Goal: Task Accomplishment & Management: Manage account settings

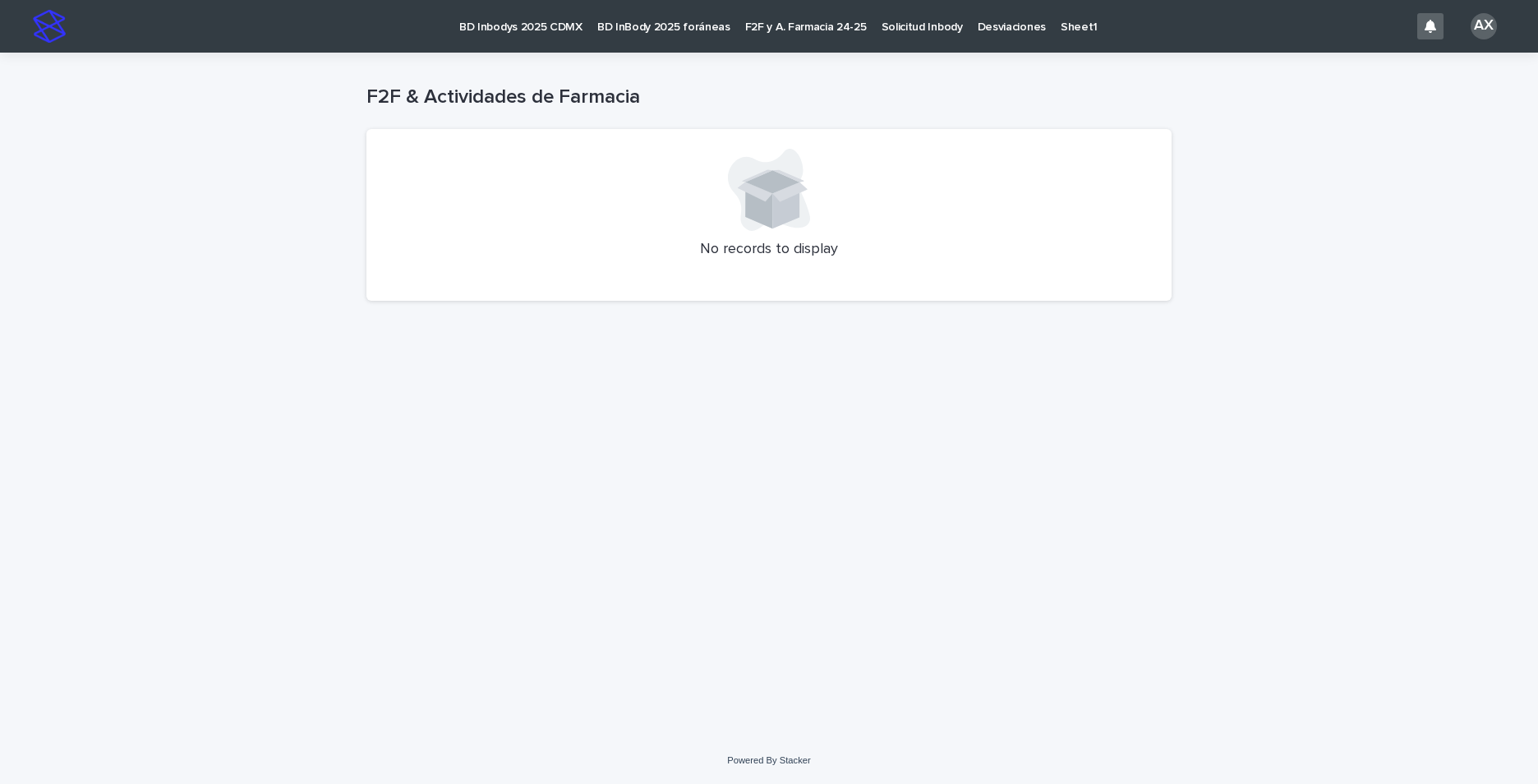
click at [762, 28] on p "F2F y A. Farmacia 24-25" at bounding box center [806, 17] width 122 height 35
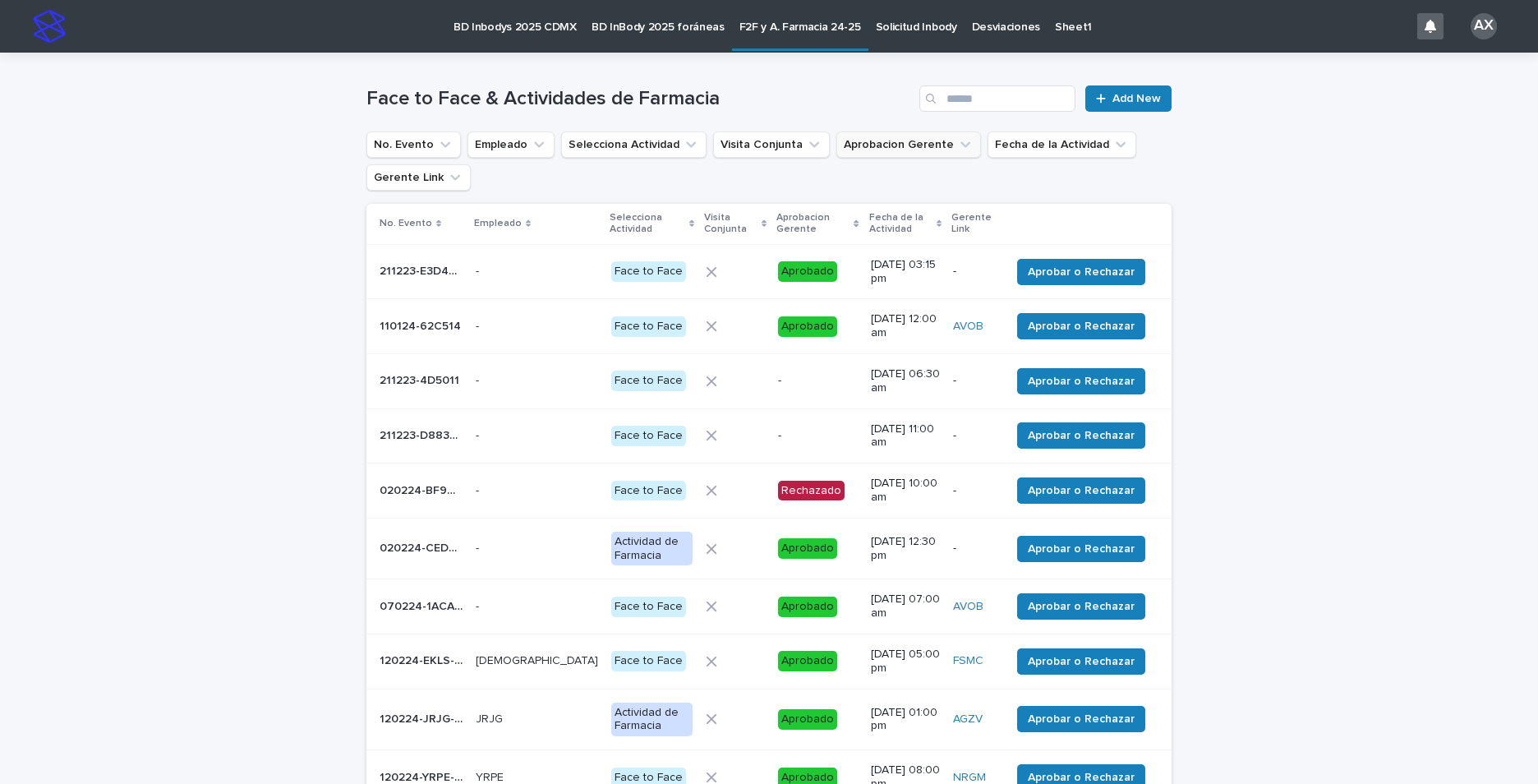
click at [958, 143] on icon "Aprobacion Gerente" at bounding box center [965, 144] width 16 height 16
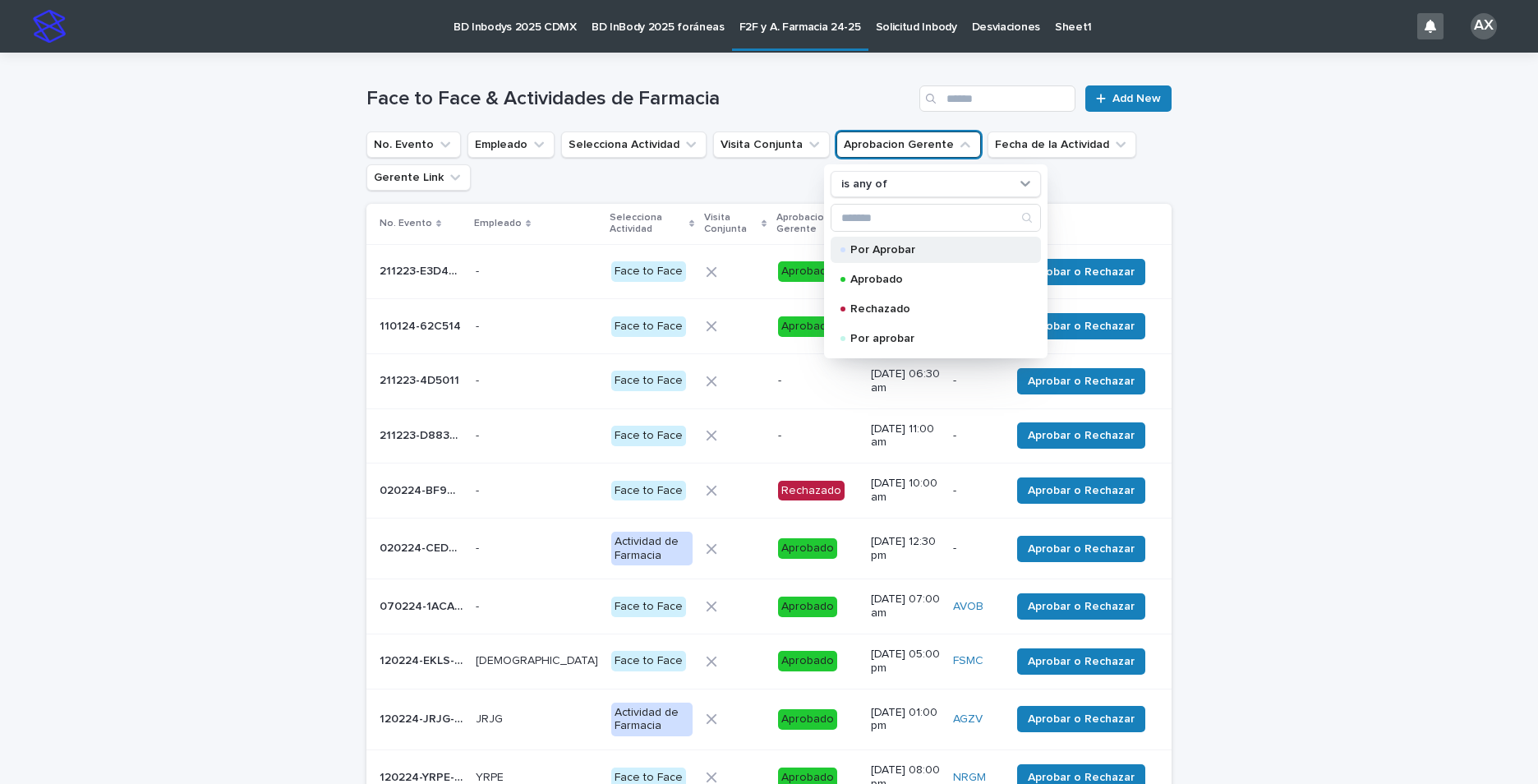
click at [904, 249] on p "Por Aprobar" at bounding box center [932, 249] width 164 height 12
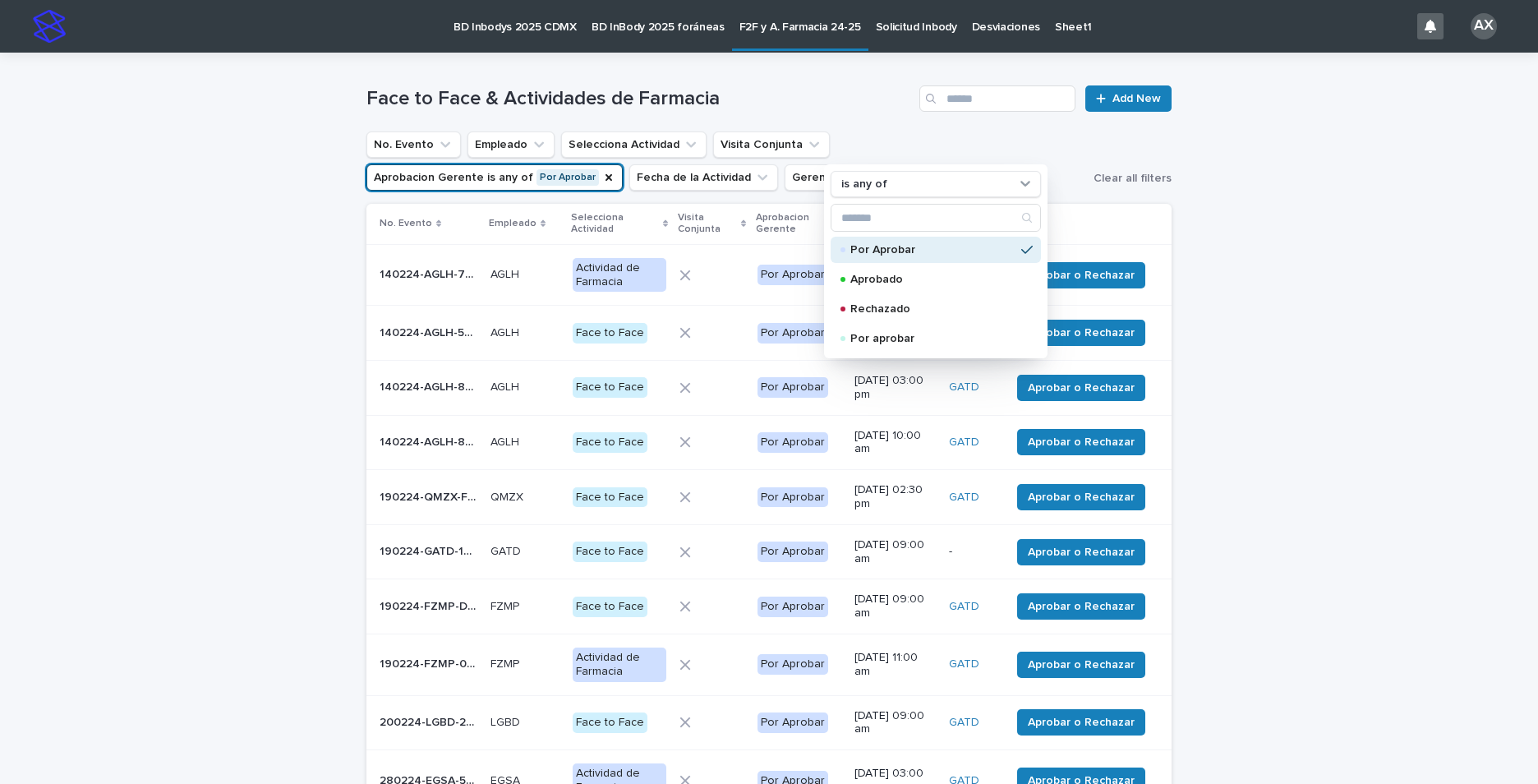
click at [1314, 266] on div "Loading... Saving… Loading... Saving… Face to Face & Actividades de Farmacia Ad…" at bounding box center [769, 502] width 1538 height 899
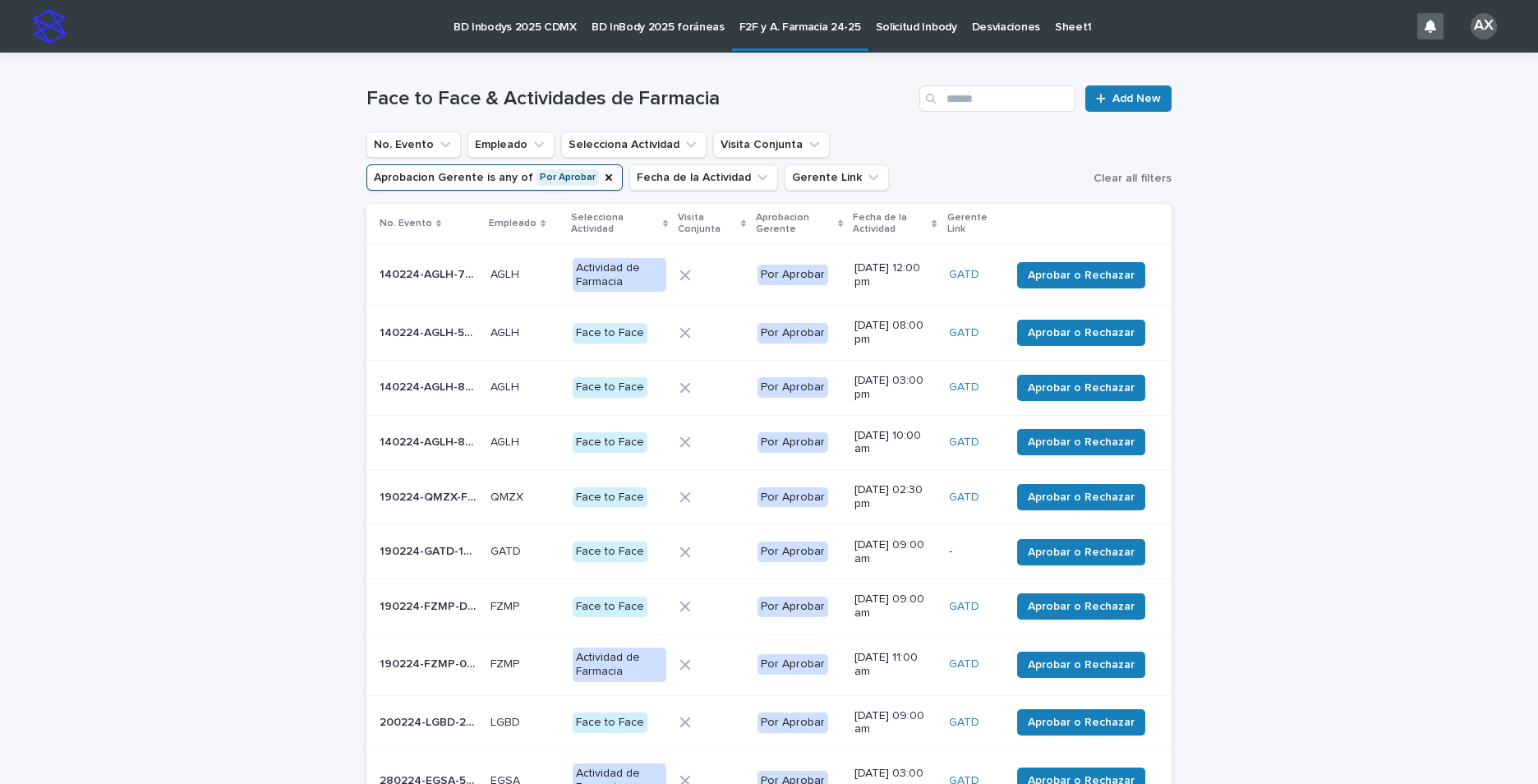
click at [936, 222] on icon at bounding box center [935, 223] width 5 height 8
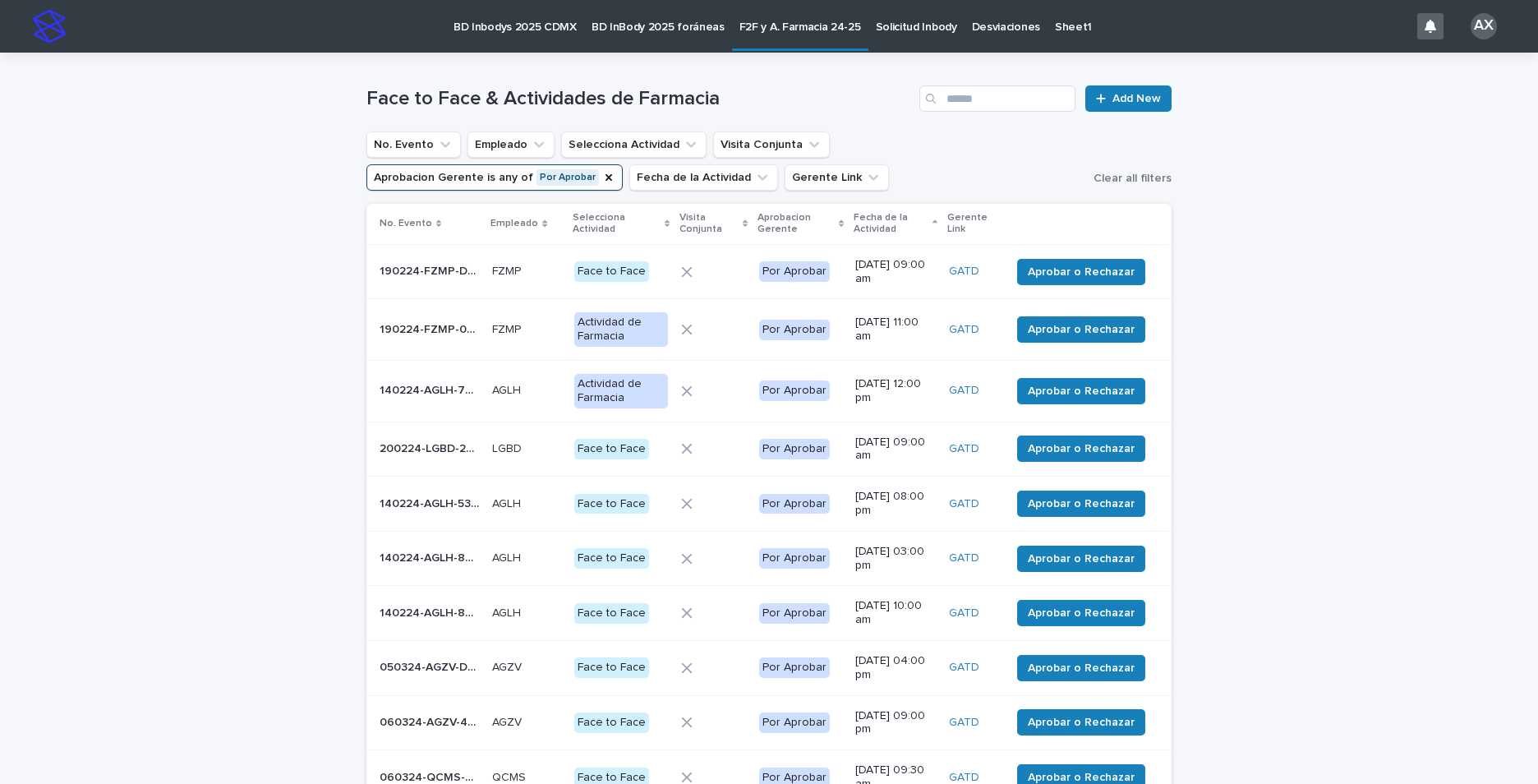
click at [936, 222] on icon at bounding box center [936, 222] width 5 height 3
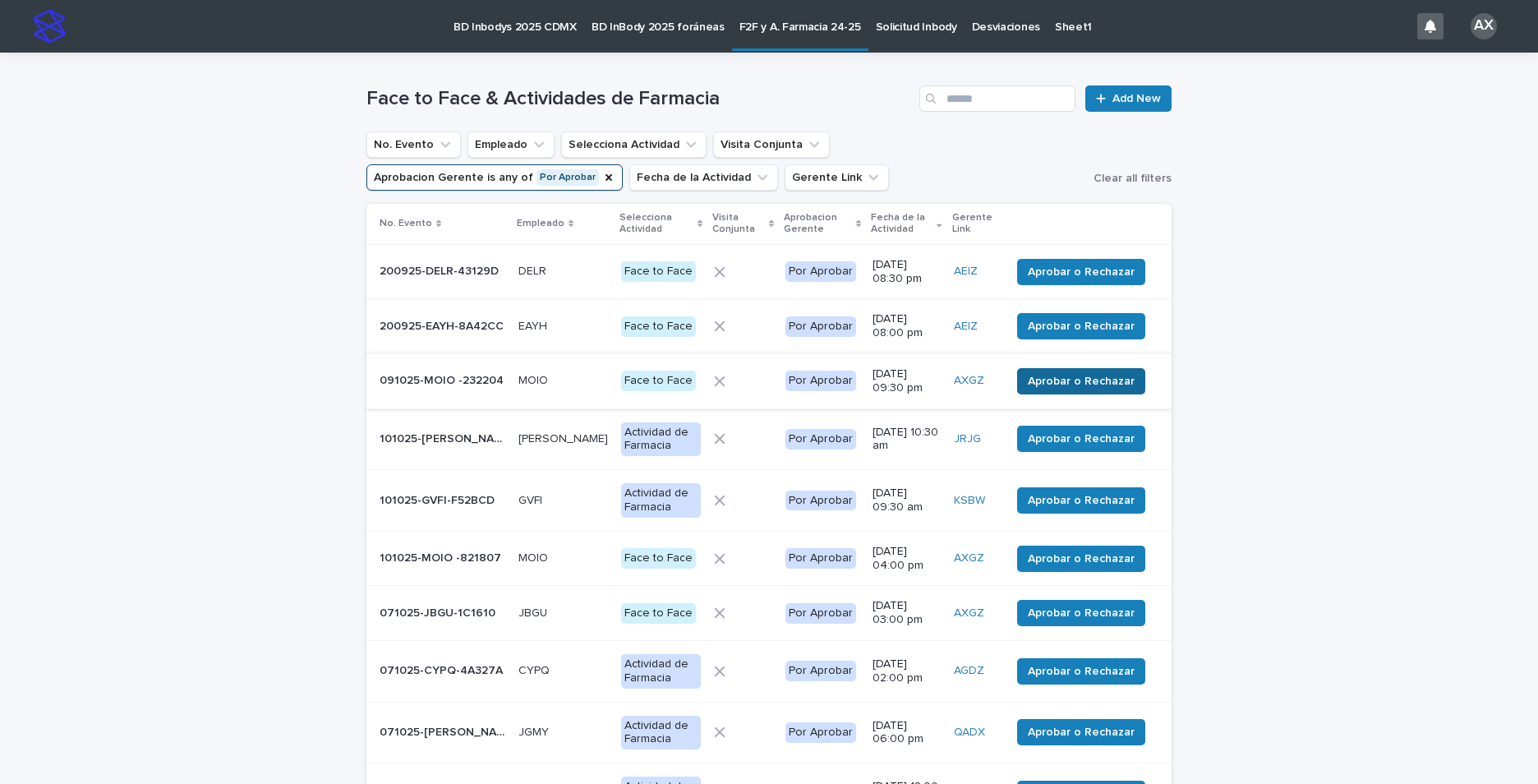
click at [1093, 376] on span "Aprobar o Rechazar" at bounding box center [1081, 381] width 107 height 16
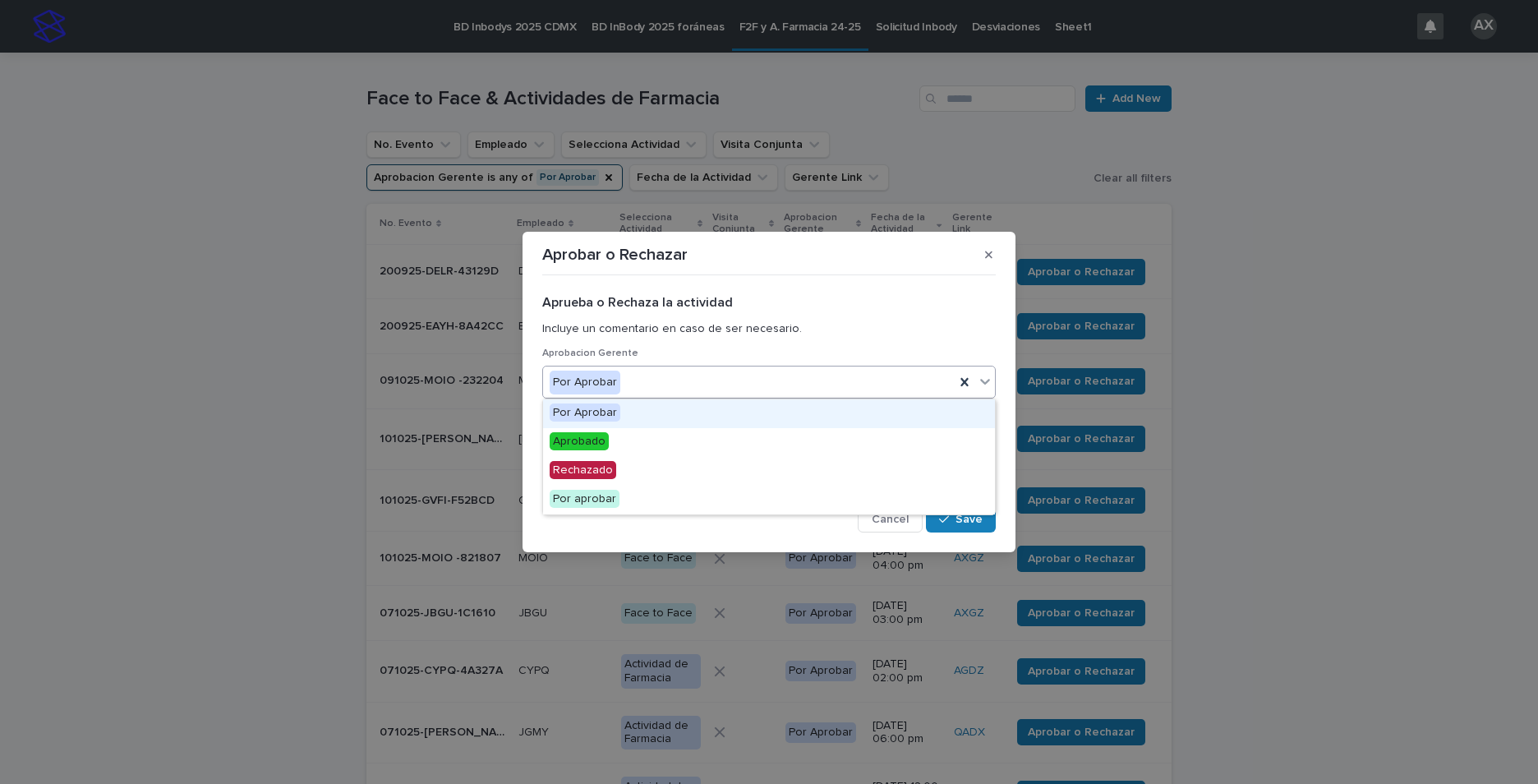
click at [988, 384] on icon at bounding box center [985, 381] width 16 height 16
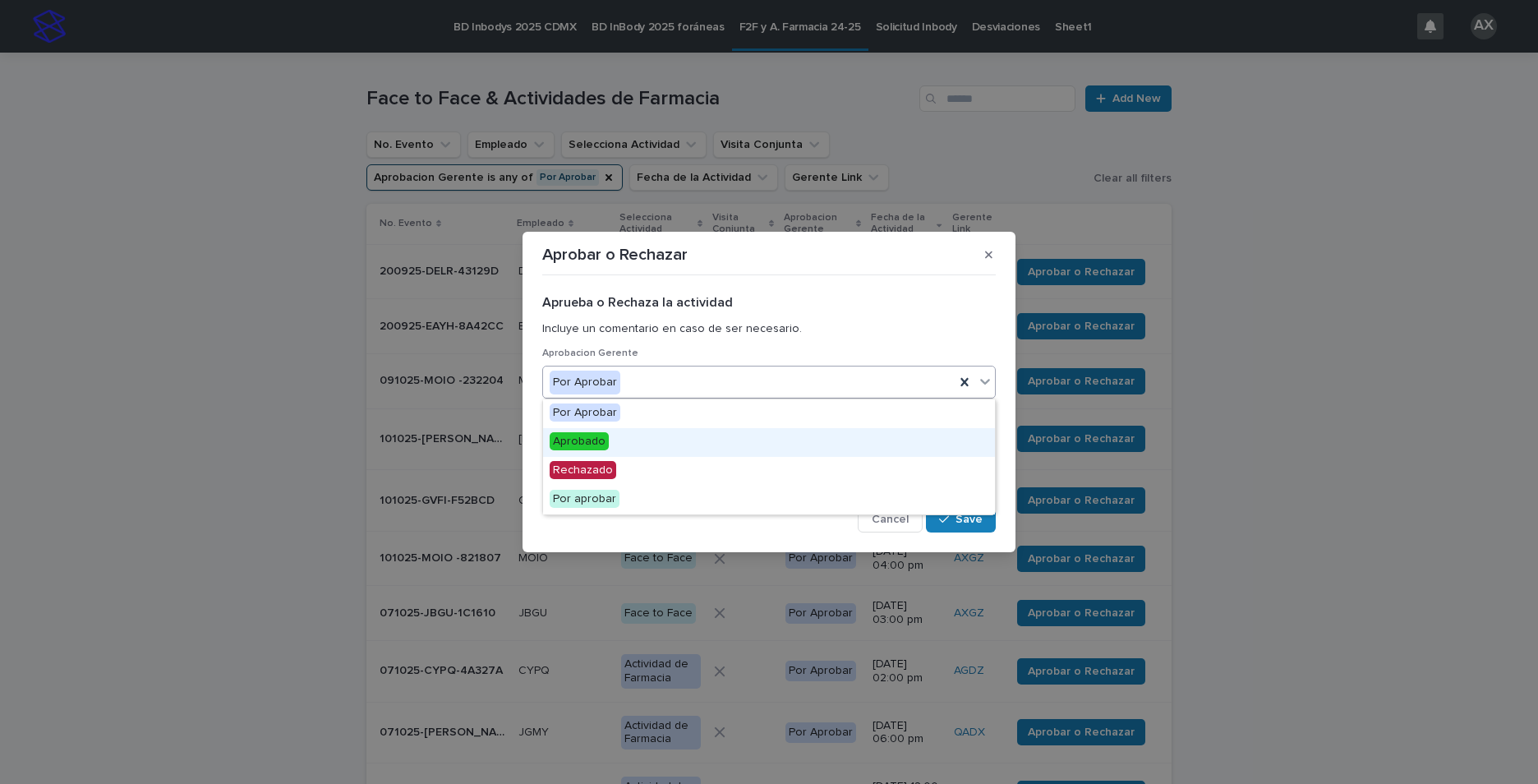
click at [866, 432] on div "Aprobado" at bounding box center [769, 442] width 452 height 29
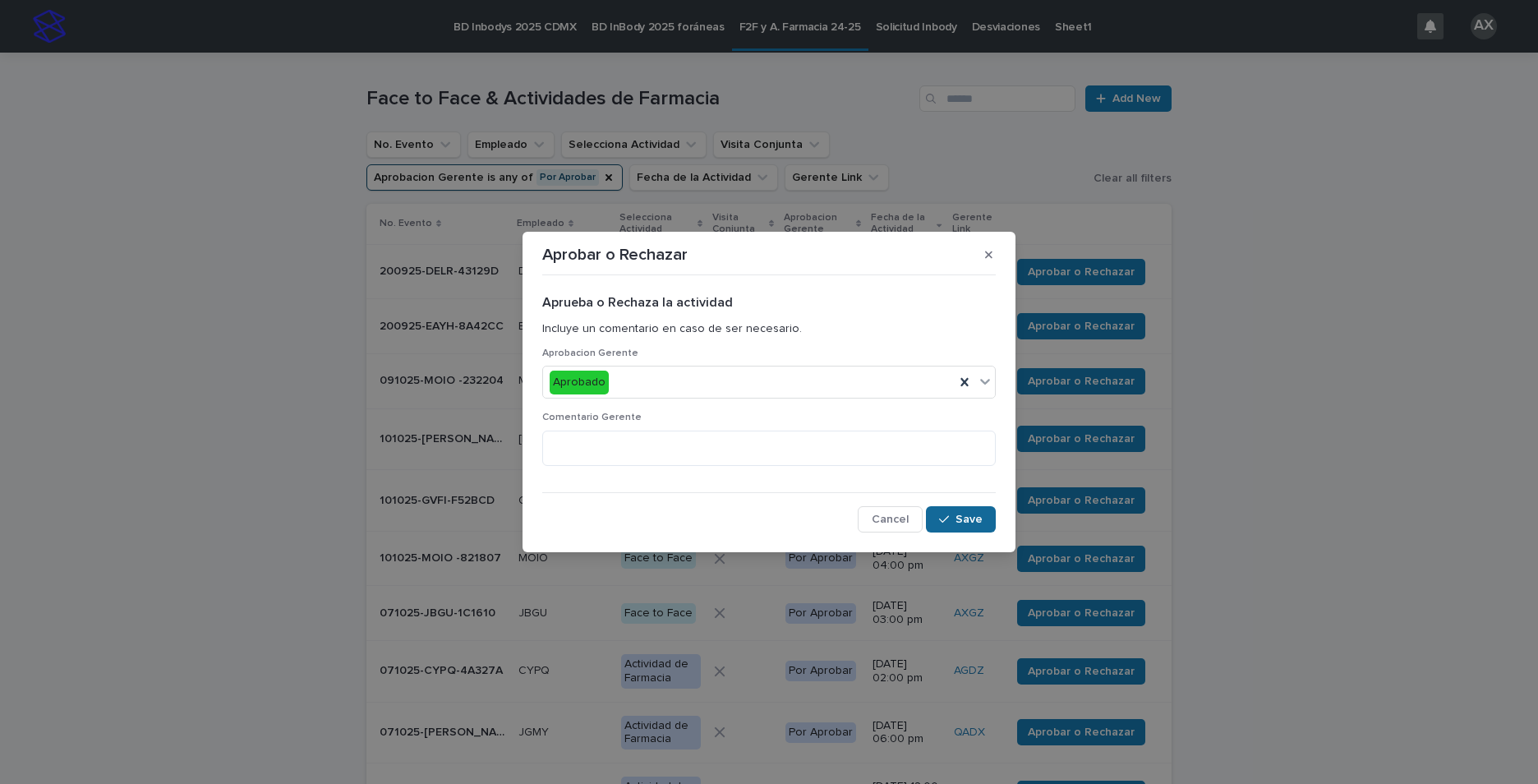
click at [964, 518] on span "Save" at bounding box center [969, 519] width 27 height 12
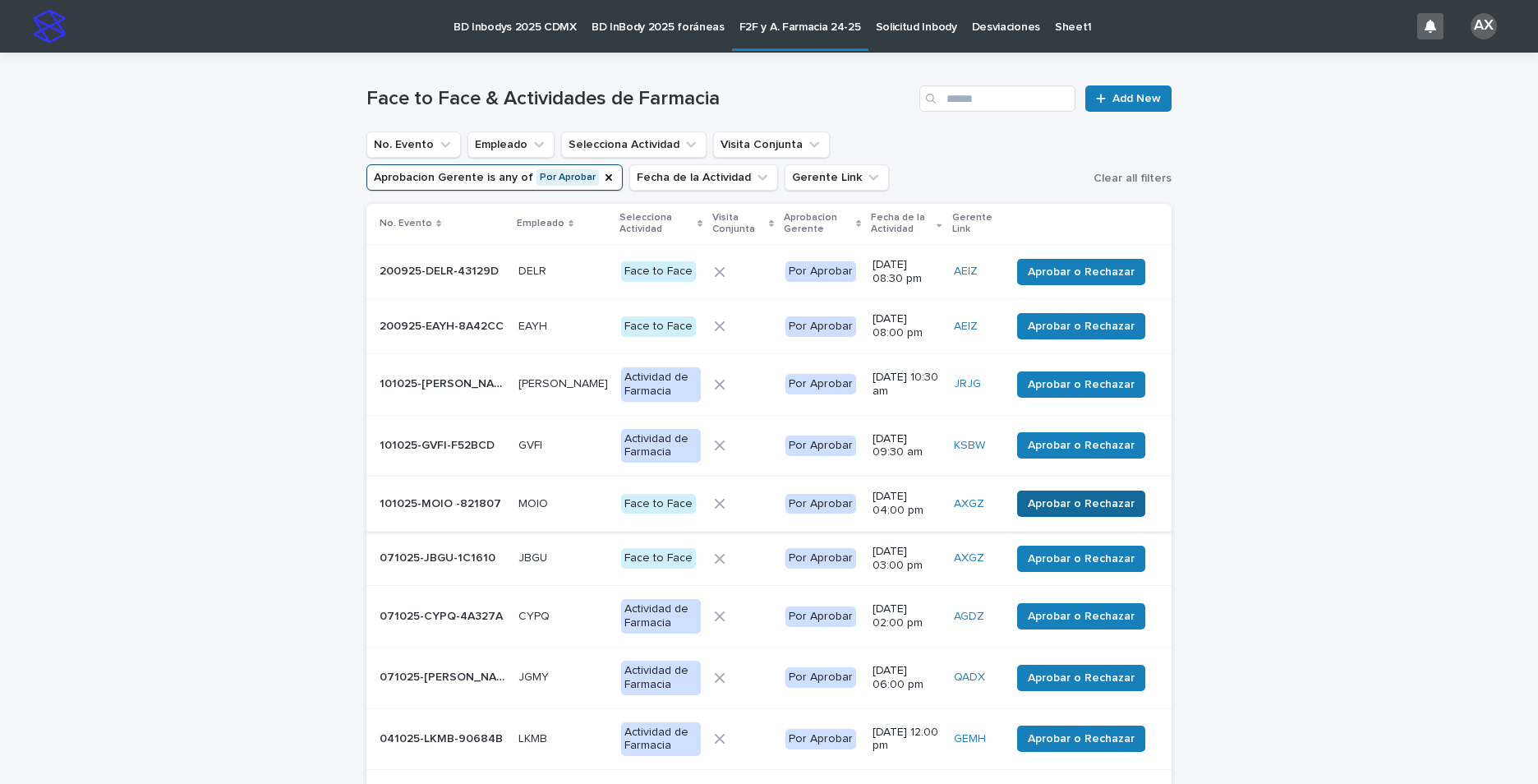
click at [1075, 506] on span "Aprobar o Rechazar" at bounding box center [1081, 503] width 107 height 16
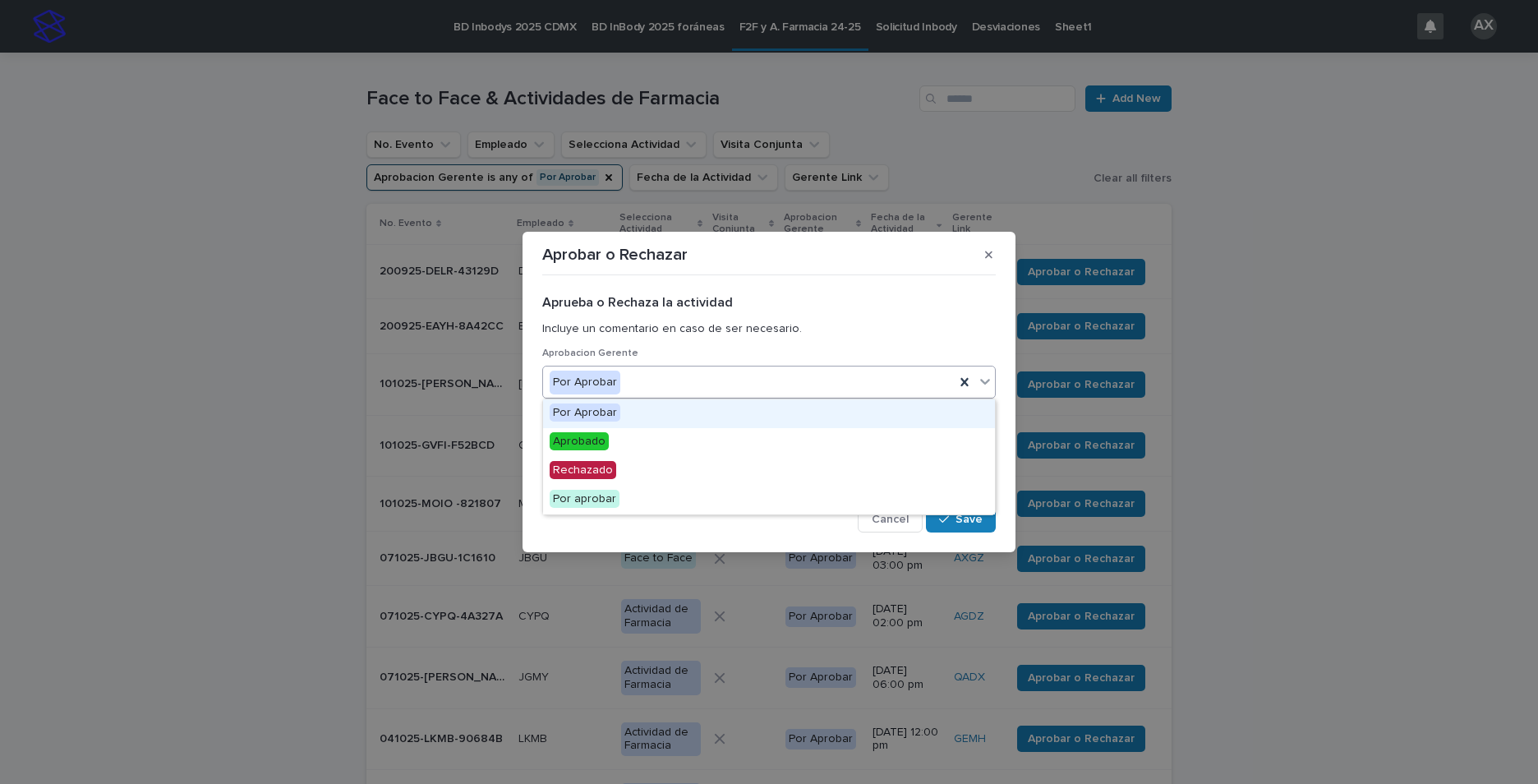
click at [984, 380] on icon at bounding box center [985, 381] width 16 height 16
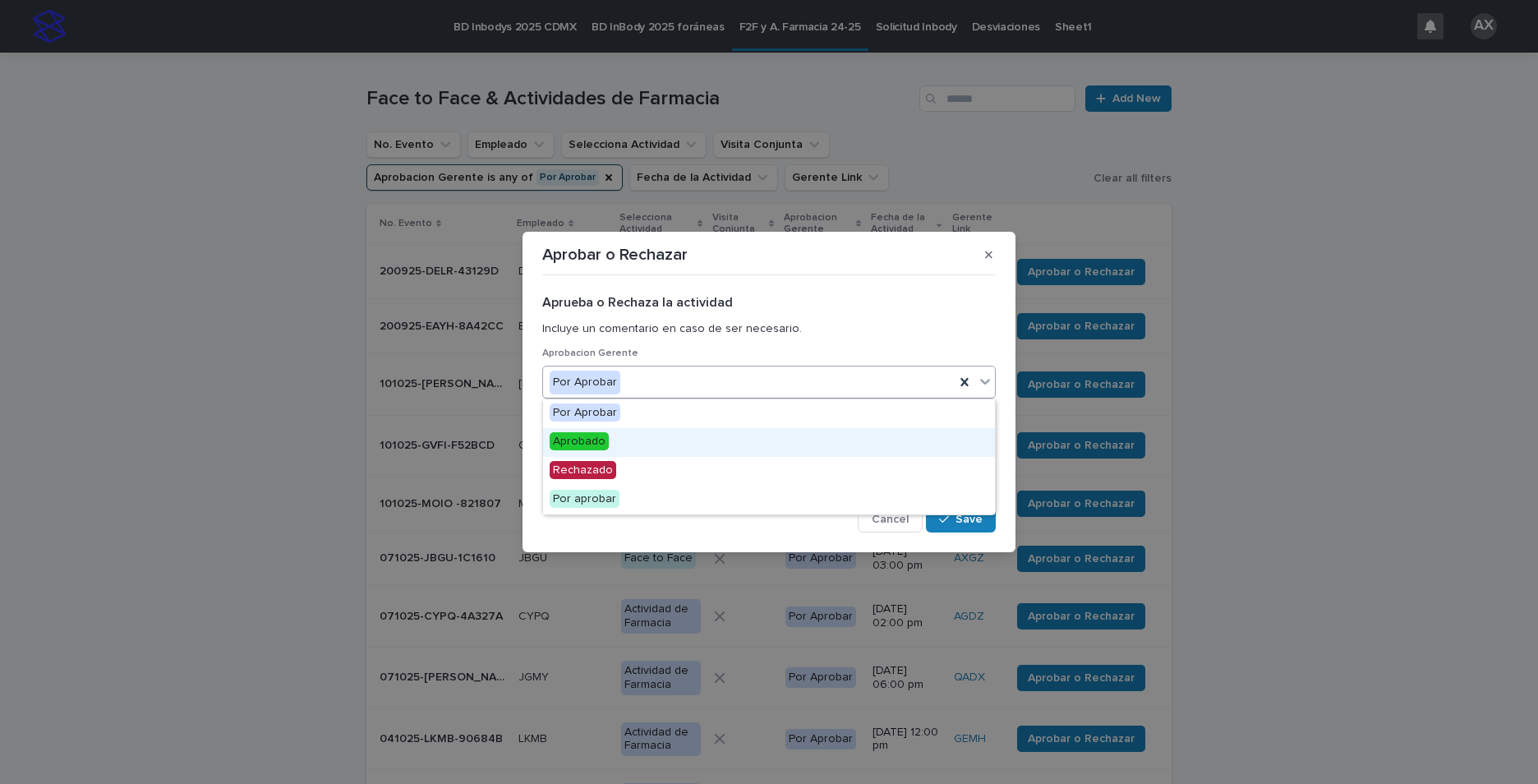
click at [876, 441] on div "Aprobado" at bounding box center [769, 442] width 452 height 29
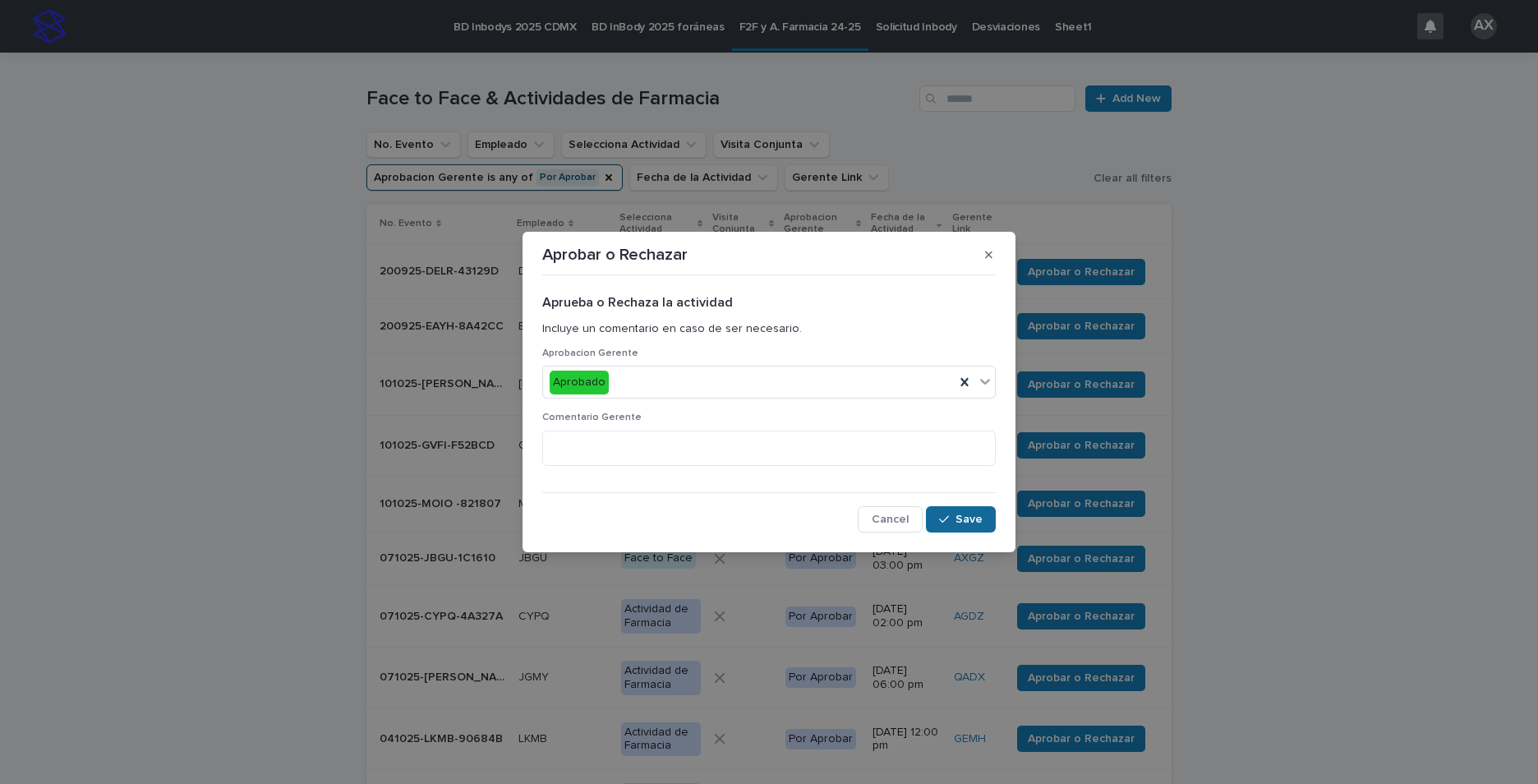
click at [955, 518] on div "button" at bounding box center [947, 519] width 16 height 12
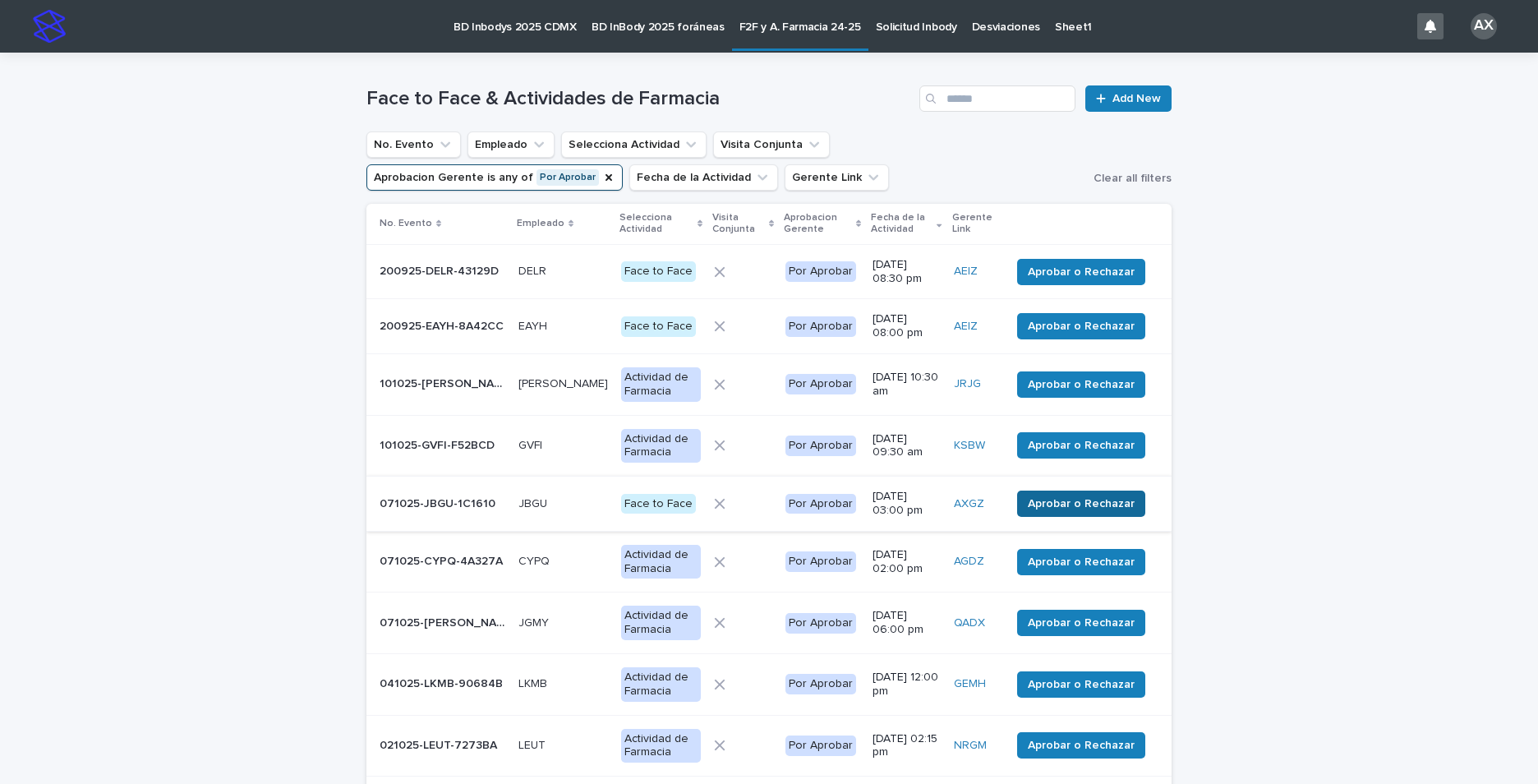
click at [1070, 502] on span "Aprobar o Rechazar" at bounding box center [1081, 503] width 107 height 16
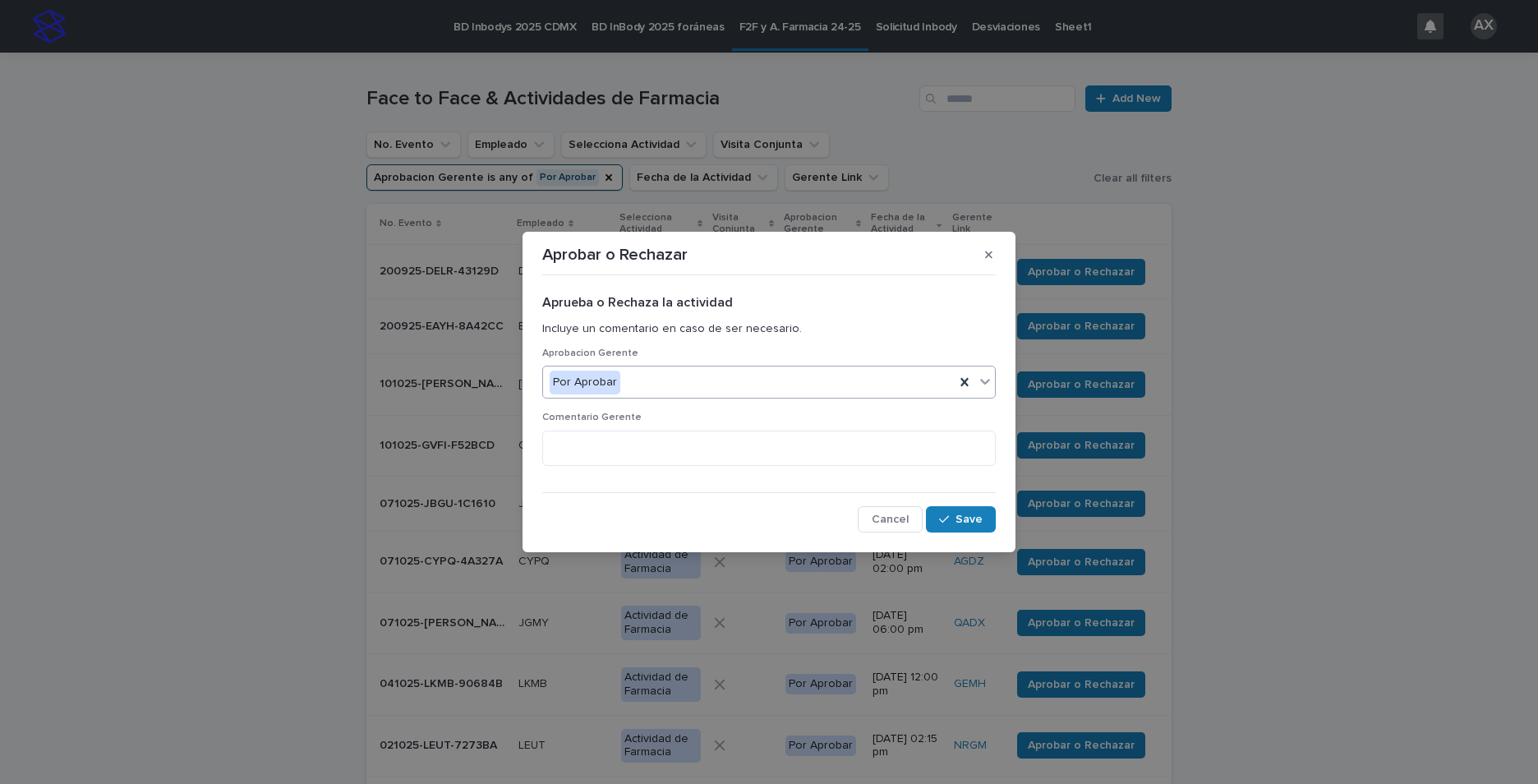
click at [986, 382] on icon at bounding box center [985, 381] width 16 height 16
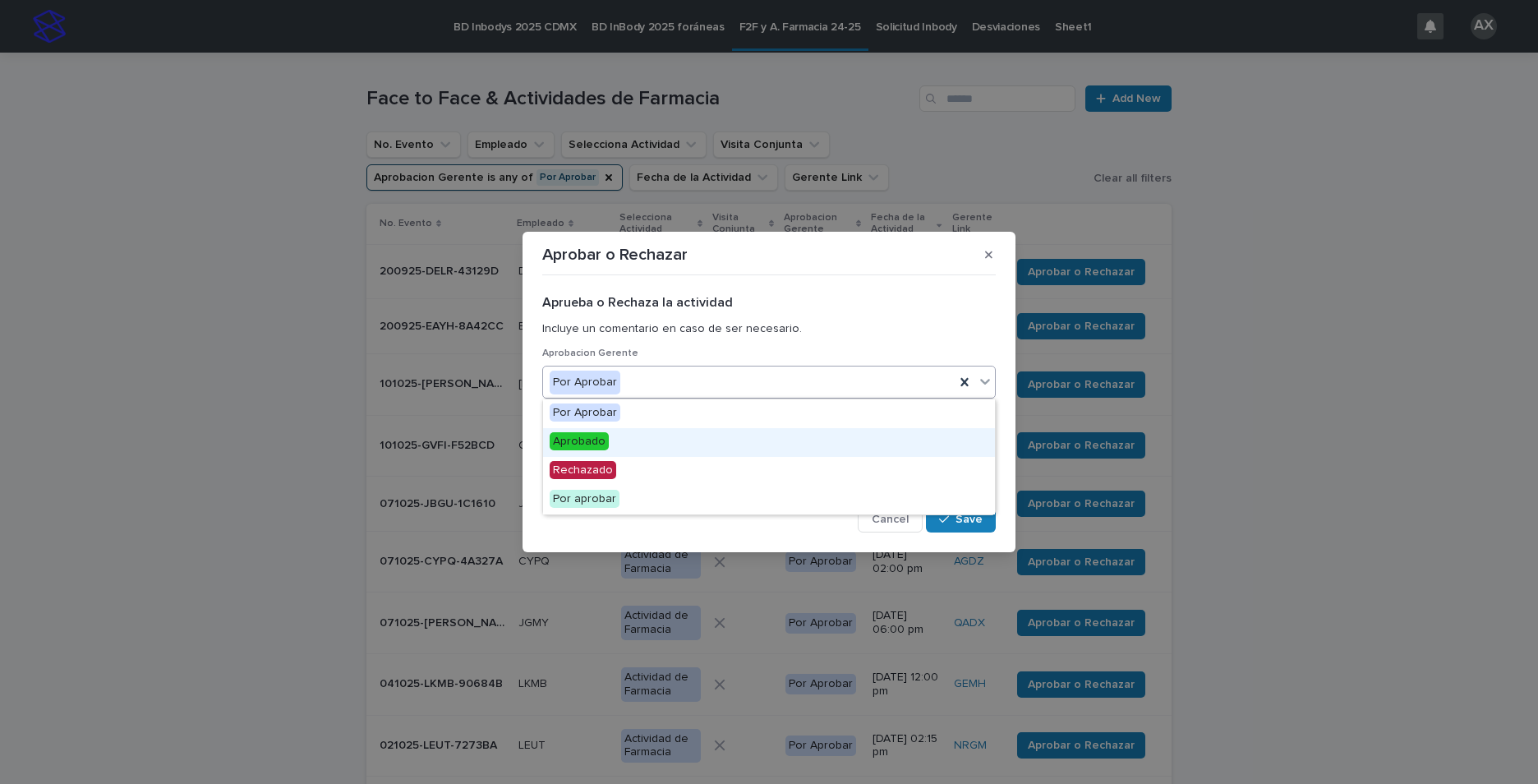
click at [864, 445] on div "Aprobado" at bounding box center [769, 442] width 452 height 29
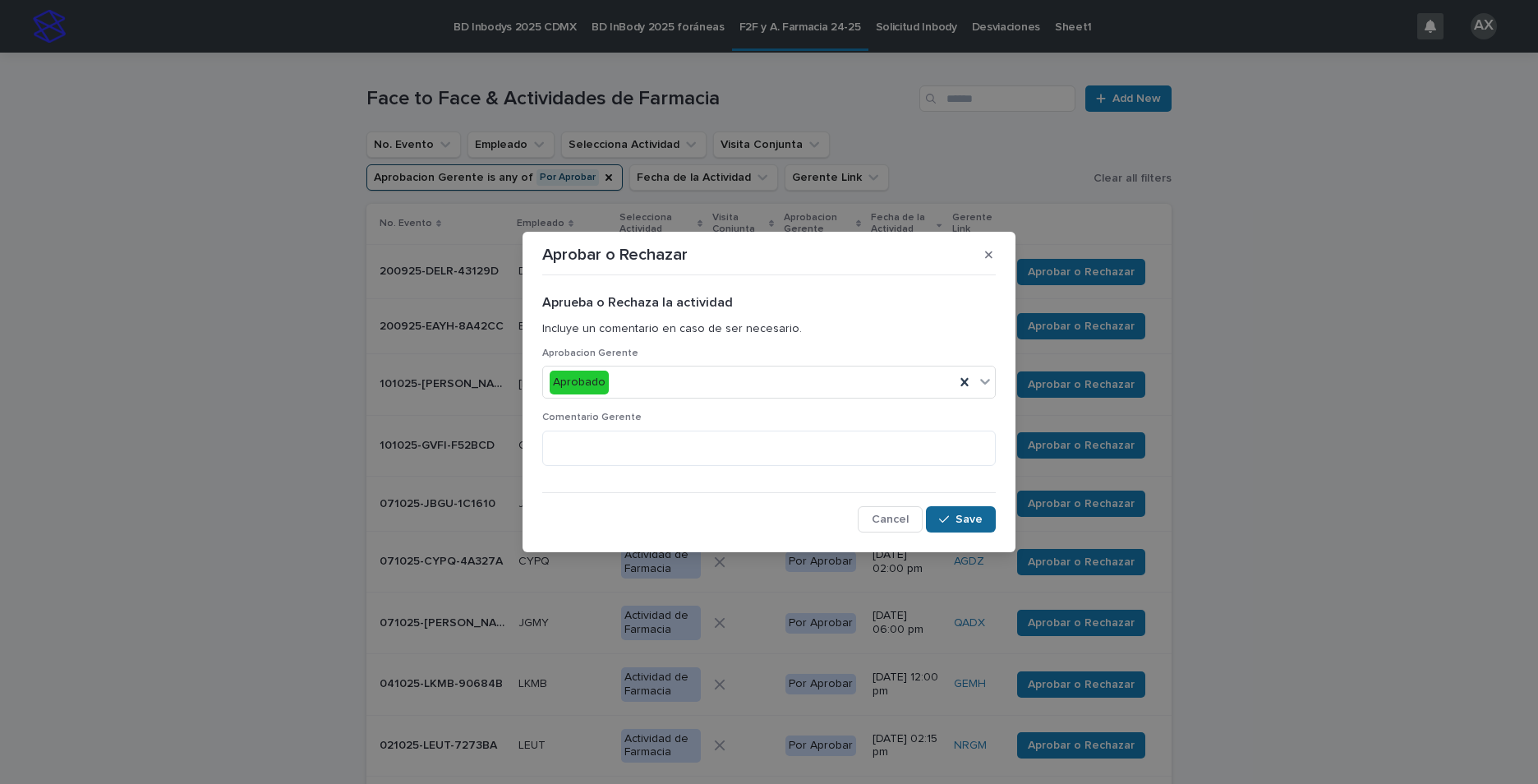
click at [962, 515] on span "Save" at bounding box center [969, 519] width 27 height 12
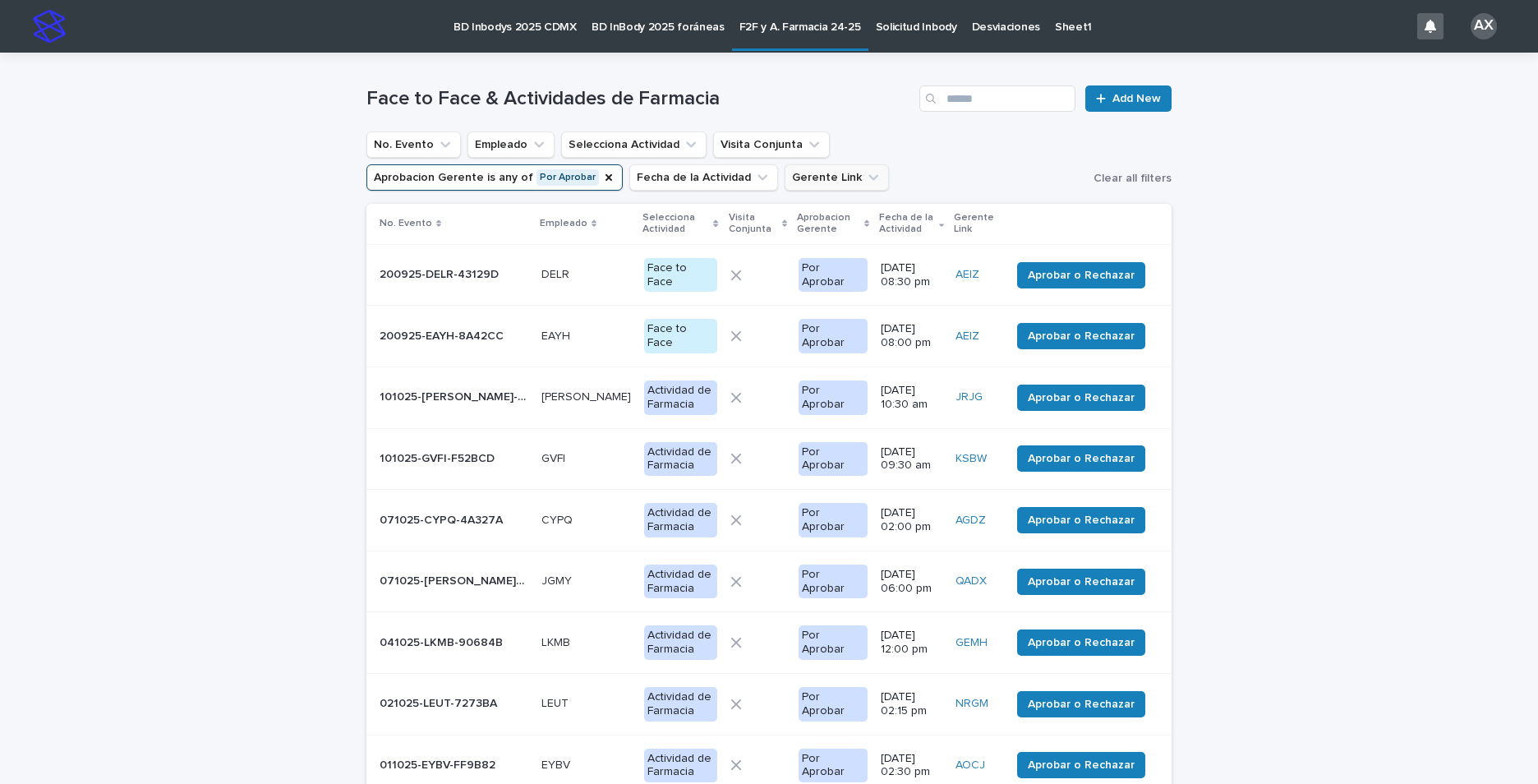
drag, startPoint x: 963, startPoint y: 220, endPoint x: 601, endPoint y: 178, distance: 364.4
click at [865, 178] on icon "Gerente Link" at bounding box center [873, 177] width 16 height 16
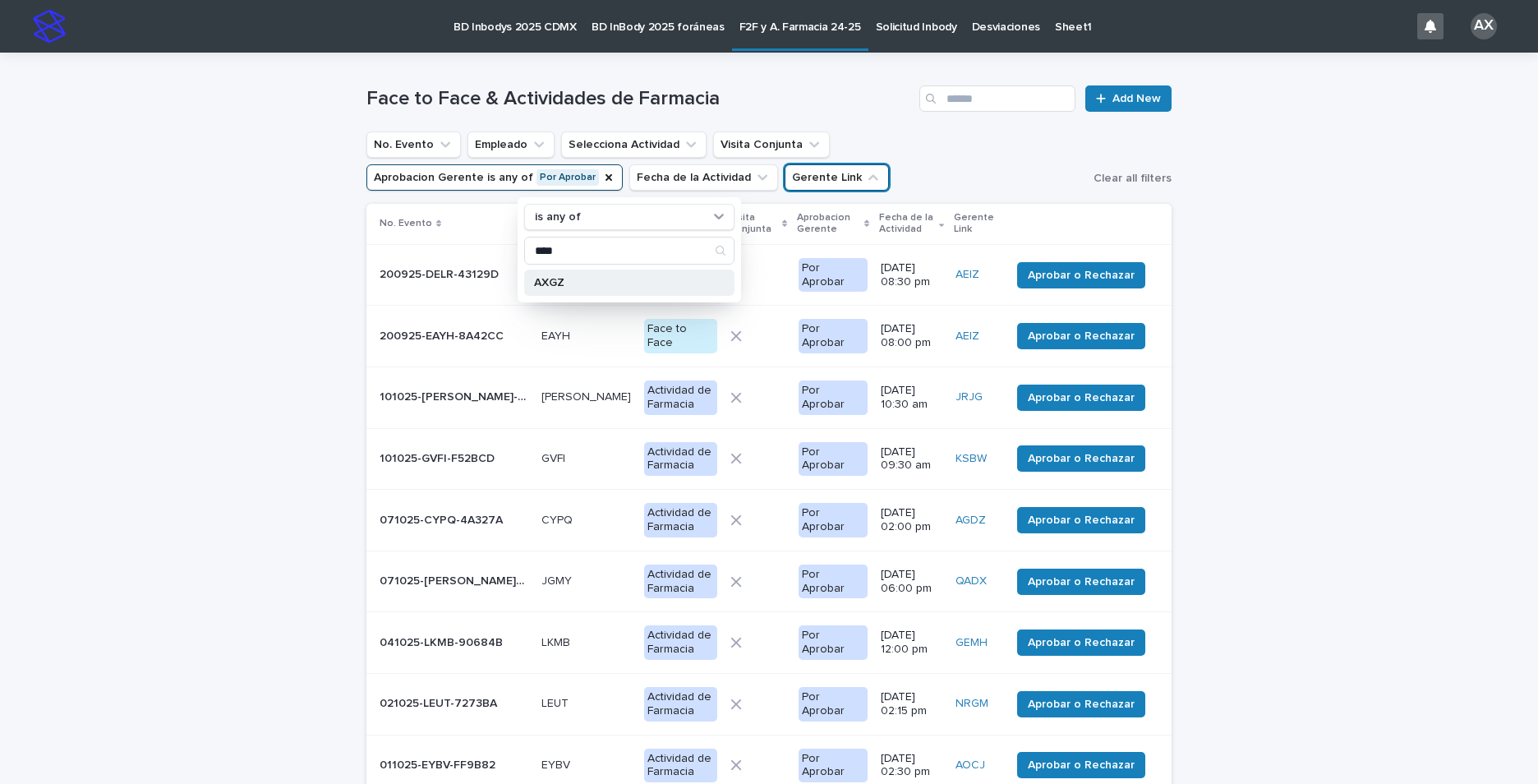
type input "****"
click at [541, 279] on p "AXGZ" at bounding box center [621, 282] width 174 height 12
